Goal: Task Accomplishment & Management: Manage account settings

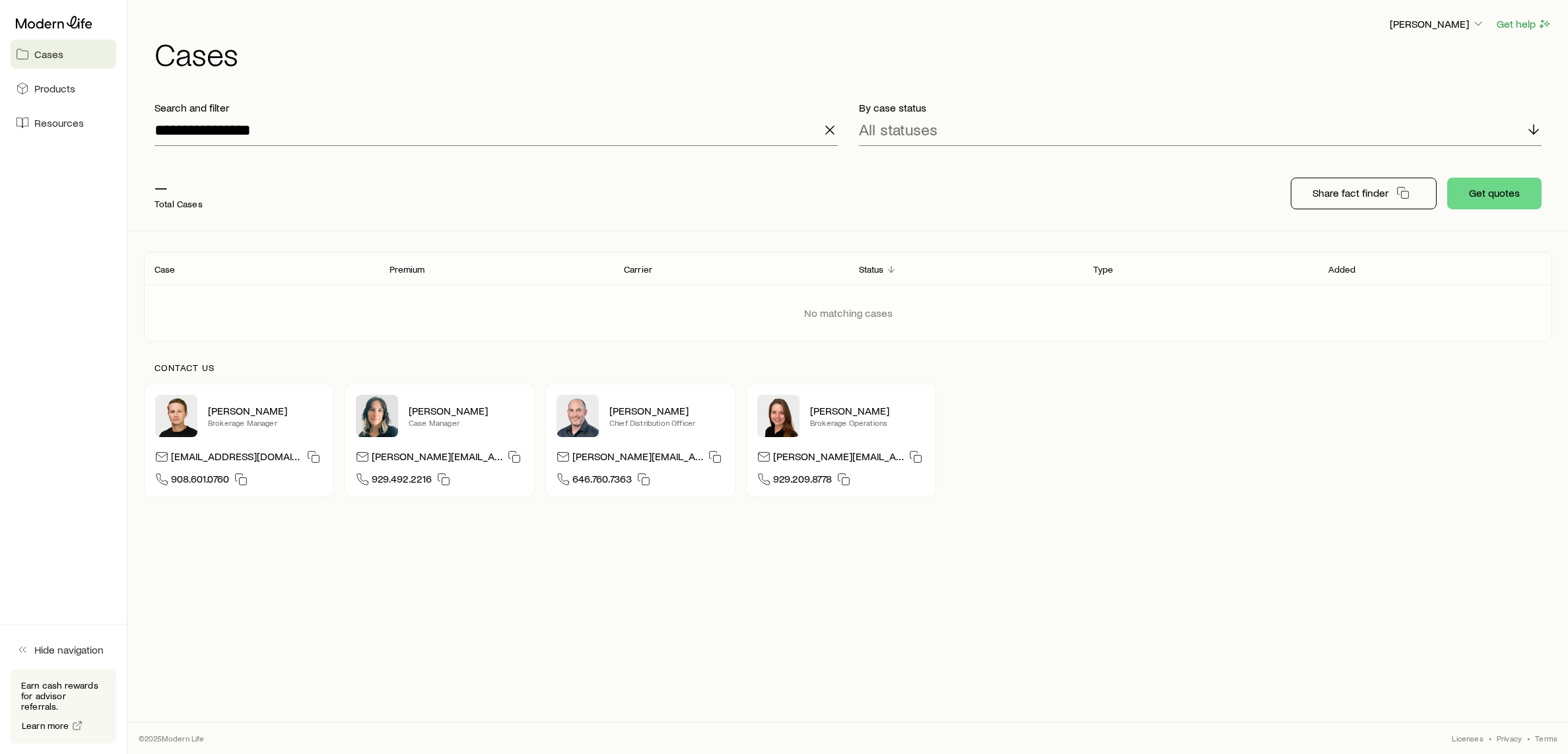
click at [830, 134] on icon "button" at bounding box center [830, 130] width 16 height 16
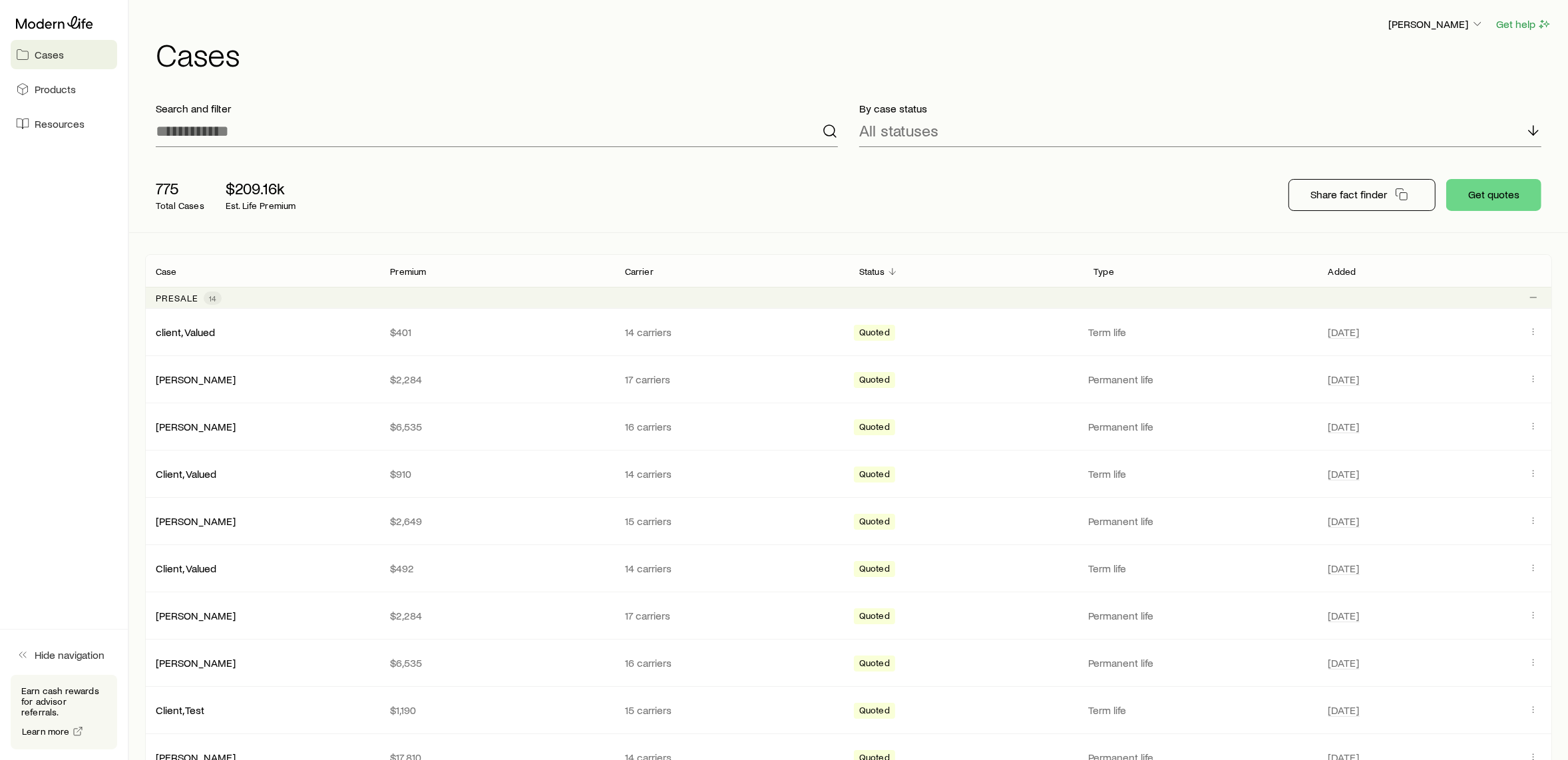
click at [878, 84] on div "[PERSON_NAME] Get help Cases" at bounding box center [848, 43] width 1407 height 86
drag, startPoint x: 1484, startPoint y: 44, endPoint x: 1479, endPoint y: 74, distance: 30.4
click at [1254, 58] on h1 "Cases" at bounding box center [854, 54] width 1396 height 32
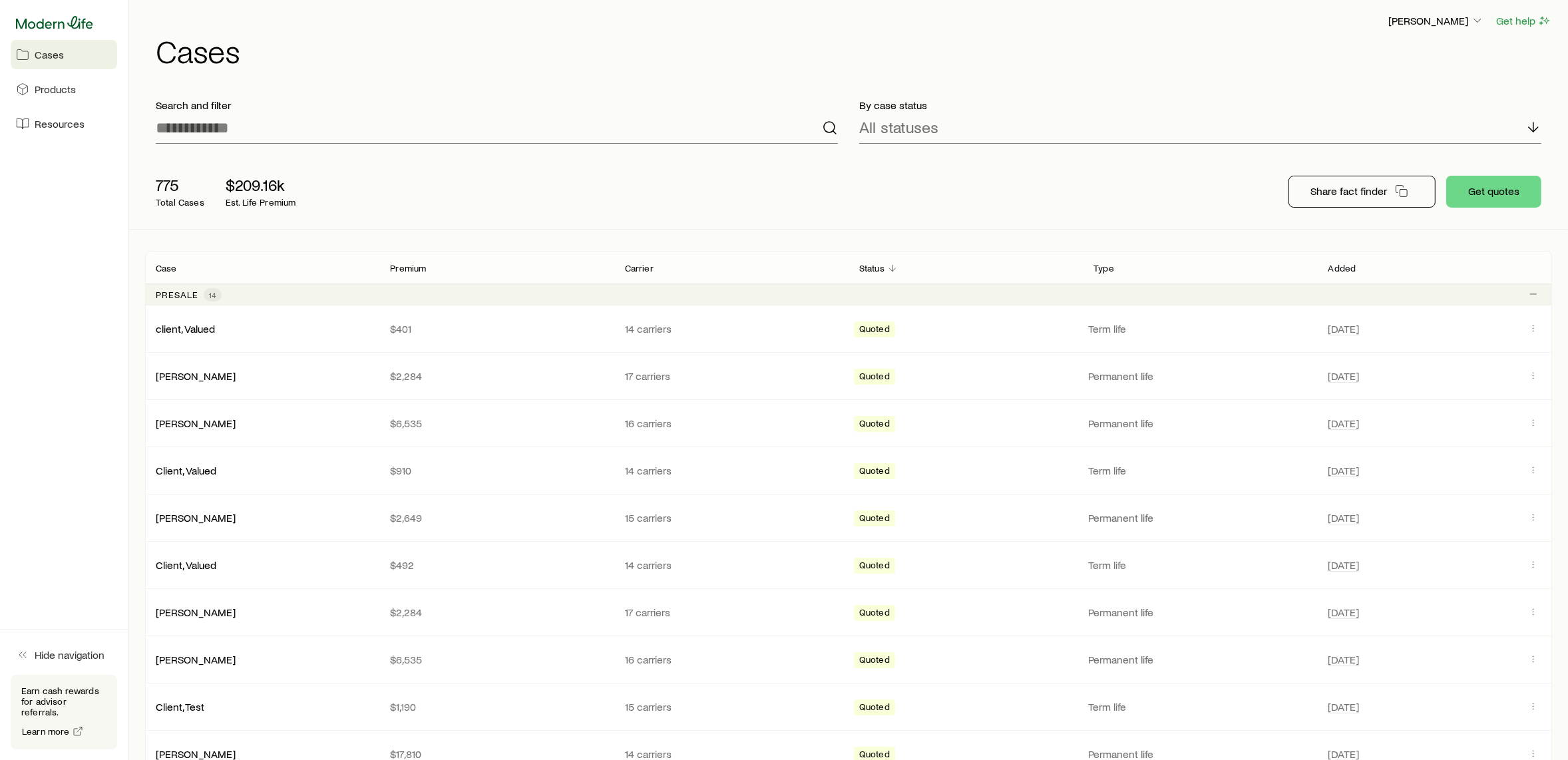
click at [48, 27] on icon at bounding box center [54, 22] width 77 height 13
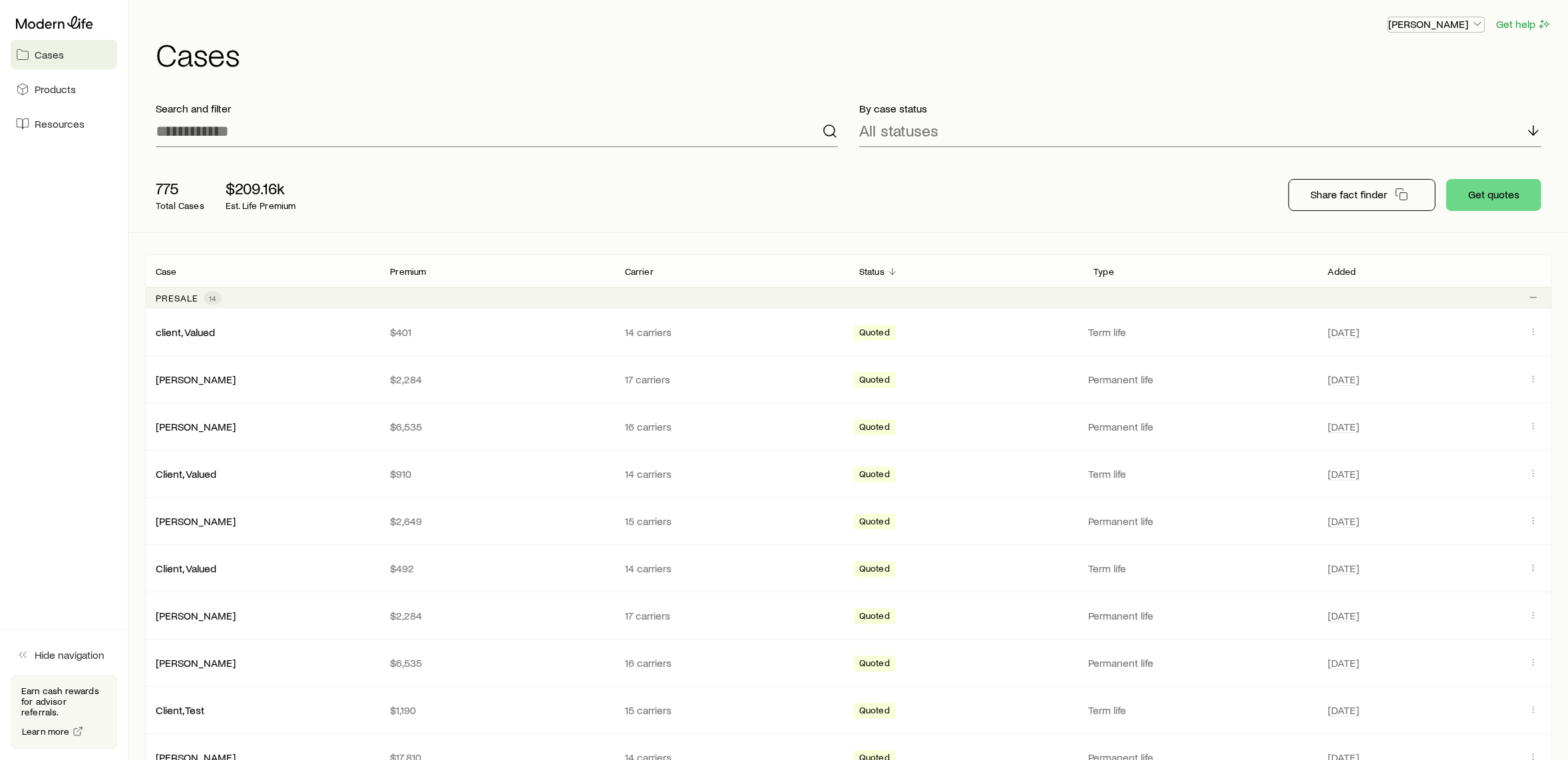
click at [1254, 24] on p "[PERSON_NAME]" at bounding box center [1436, 24] width 96 height 13
click at [1254, 122] on button "Sign out" at bounding box center [1406, 124] width 149 height 24
